Goal: Register for event/course

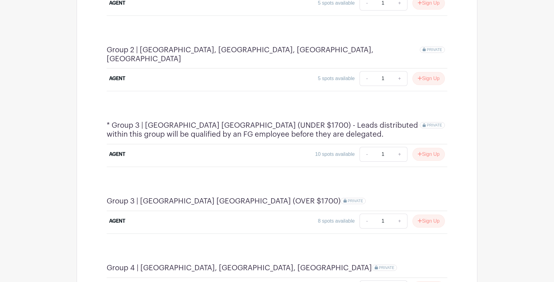
scroll to position [451, 0]
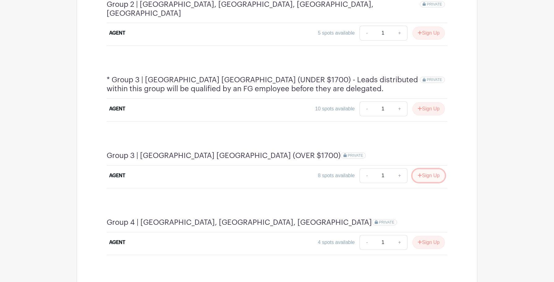
click at [423, 169] on button "Sign Up" at bounding box center [428, 175] width 32 height 13
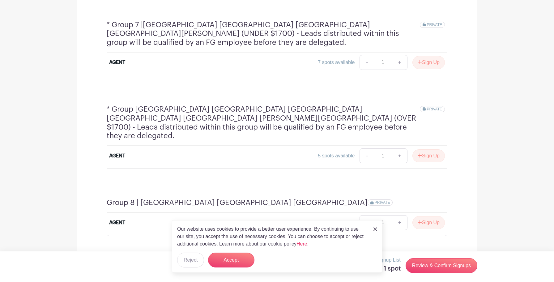
scroll to position [902, 0]
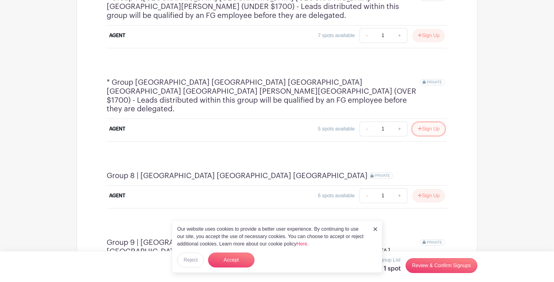
click at [429, 122] on button "Sign Up" at bounding box center [428, 128] width 32 height 13
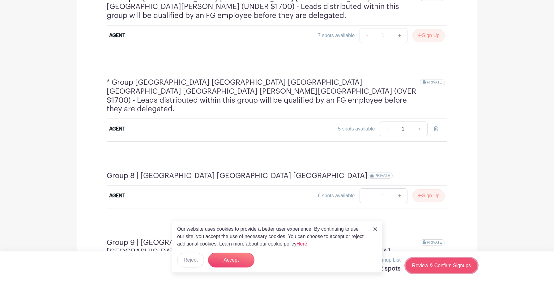
click at [435, 266] on link "Review & Confirm Signups" at bounding box center [442, 265] width 72 height 15
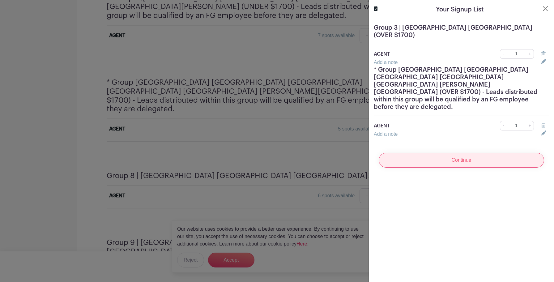
click at [423, 153] on input "Continue" at bounding box center [461, 160] width 165 height 15
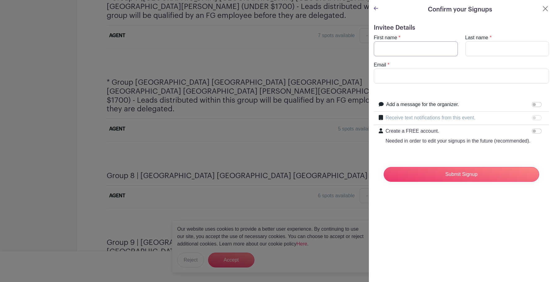
click at [397, 56] on input "First name" at bounding box center [416, 48] width 84 height 15
type input "Ena"
type input "Sarancic"
type input "[EMAIL_ADDRESS][DOMAIN_NAME]"
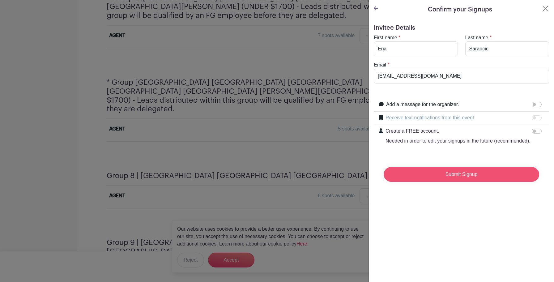
click at [432, 173] on input "Submit Signup" at bounding box center [461, 174] width 155 height 15
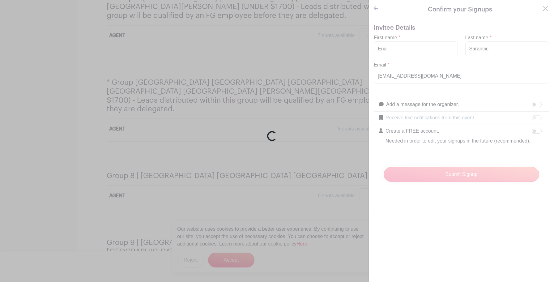
scroll to position [915, 0]
